Goal: Find specific page/section: Locate a particular part of the current website

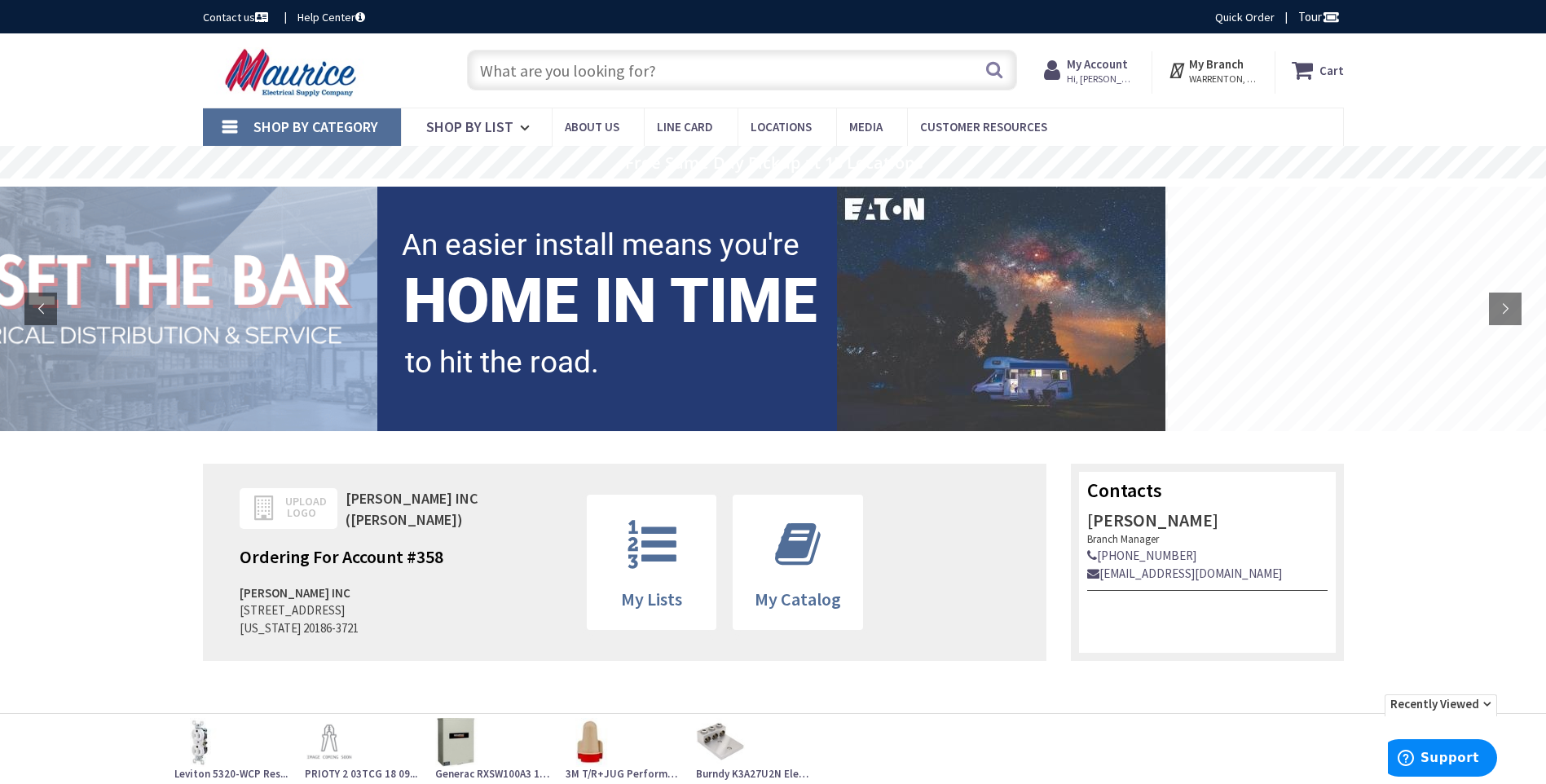
click at [679, 61] on input "text" at bounding box center [742, 70] width 550 height 40
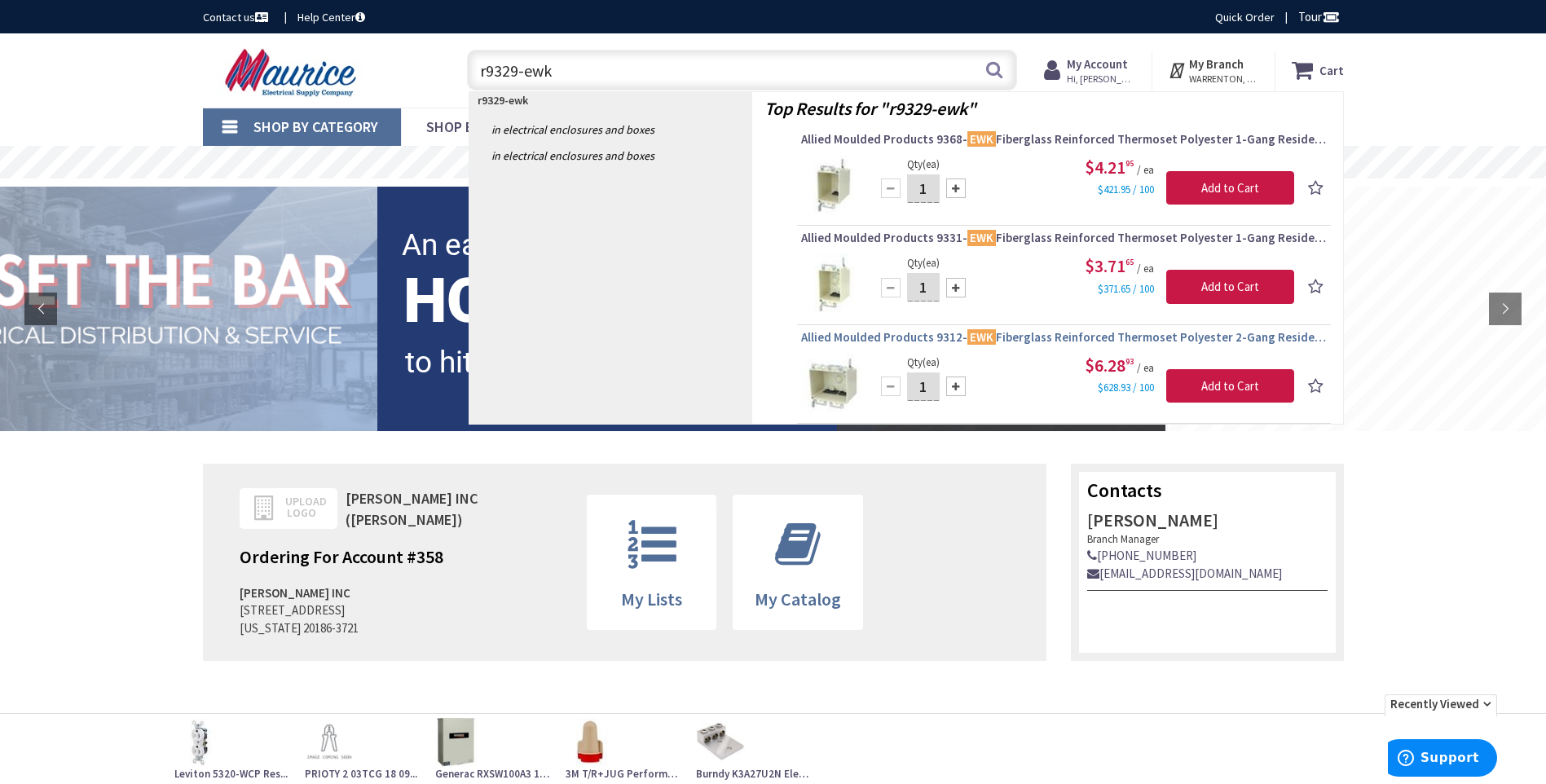
type input "r9329-ewk"
click at [1046, 334] on span "Allied Moulded Products 9312- EWK Fiberglass Reinforced Thermoset Polyester 2-G…" at bounding box center [1064, 337] width 526 height 17
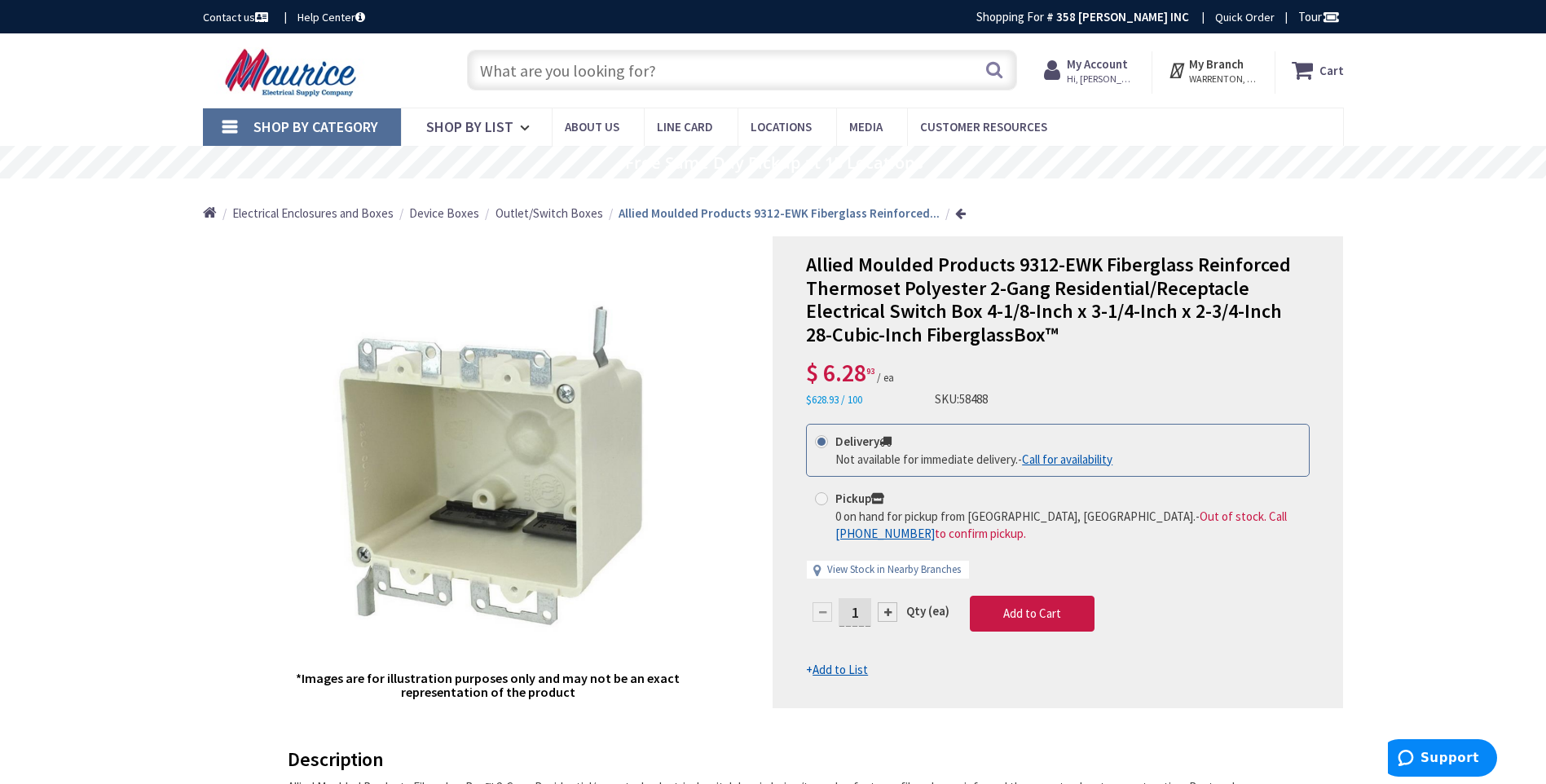
click at [675, 73] on input "text" at bounding box center [742, 70] width 550 height 40
